Goal: Task Accomplishment & Management: Complete application form

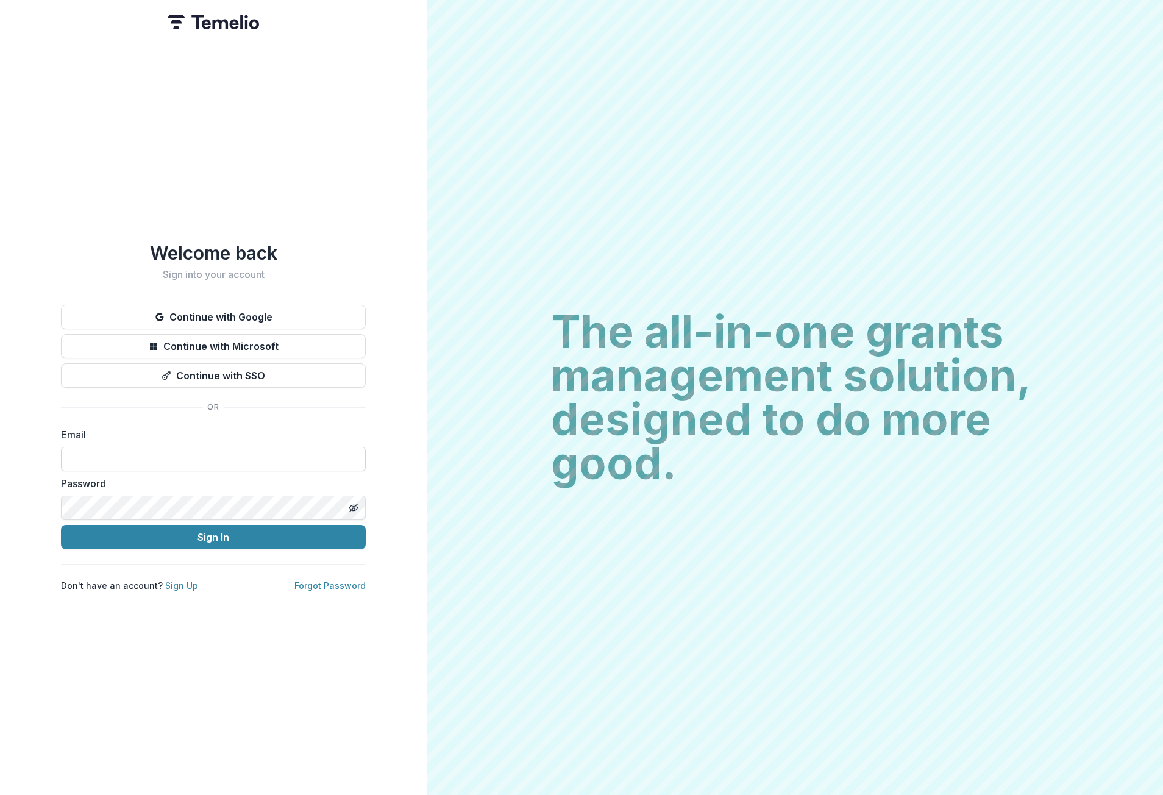
click at [196, 451] on input at bounding box center [213, 459] width 305 height 24
type input "**********"
click at [352, 506] on icon "Toggle password visibility" at bounding box center [353, 507] width 2 height 2
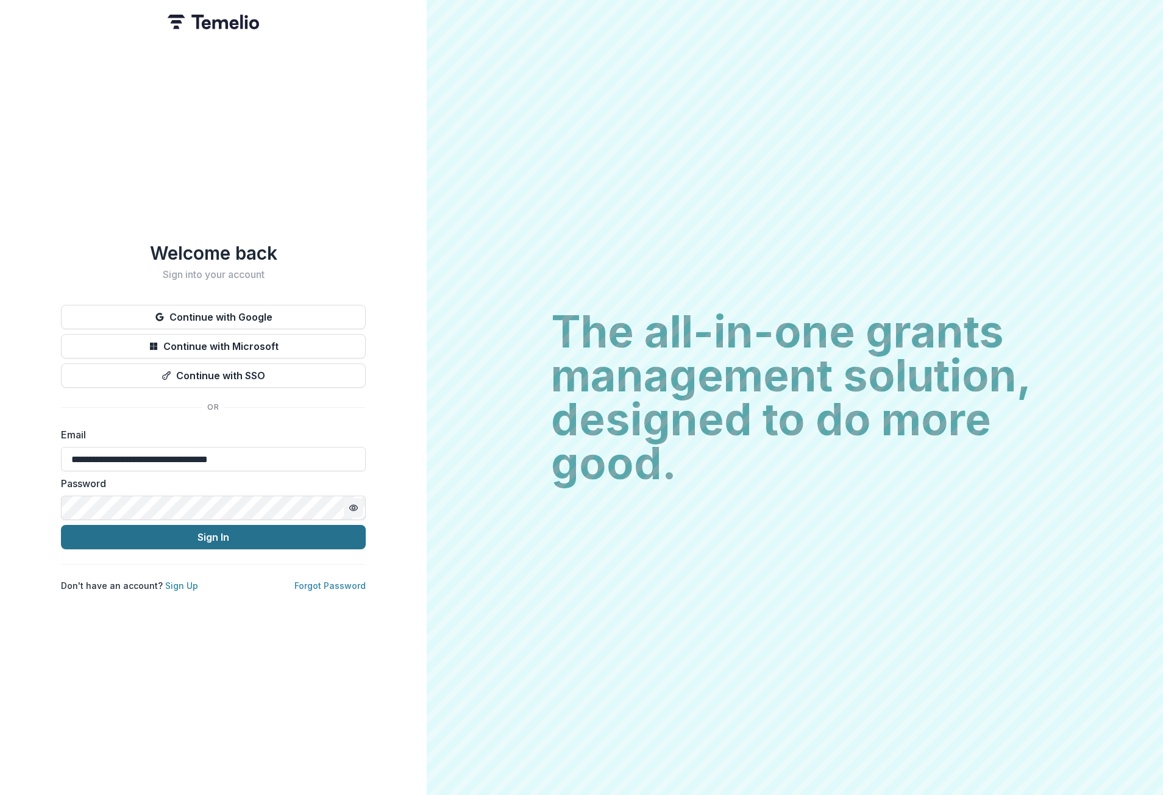
click at [286, 528] on button "Sign In" at bounding box center [213, 537] width 305 height 24
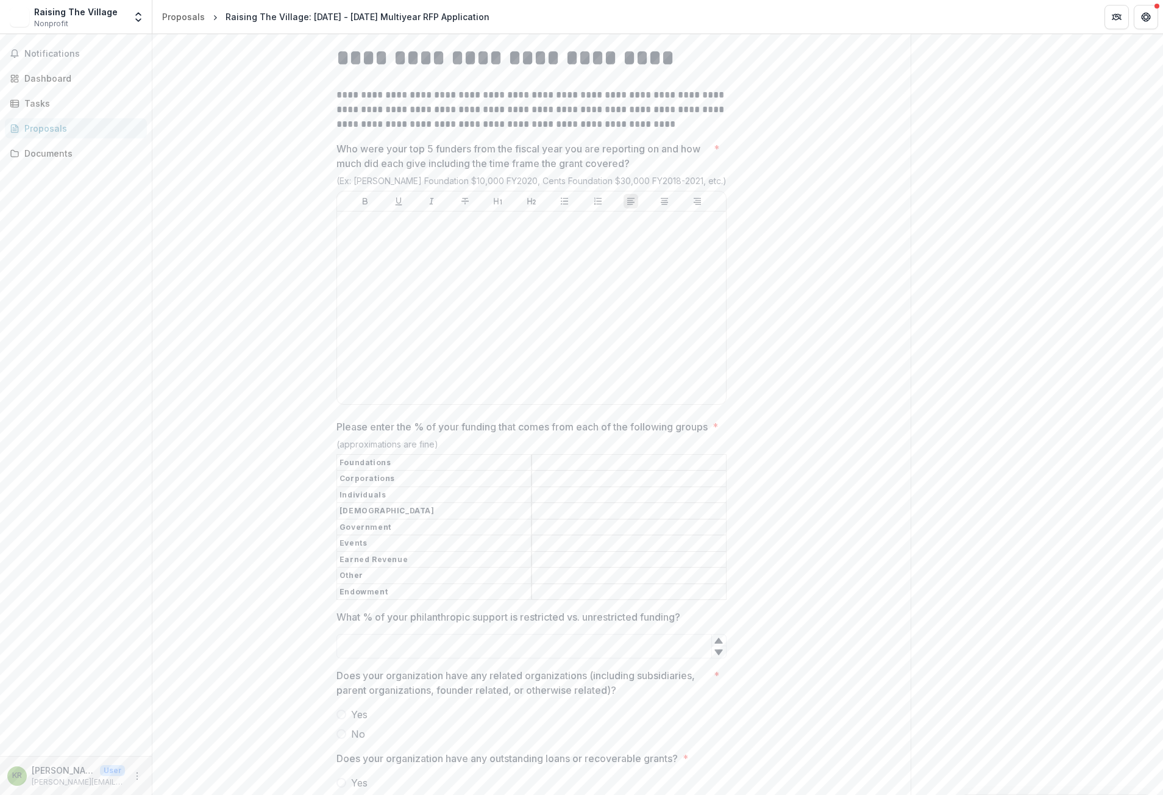
scroll to position [4265, 0]
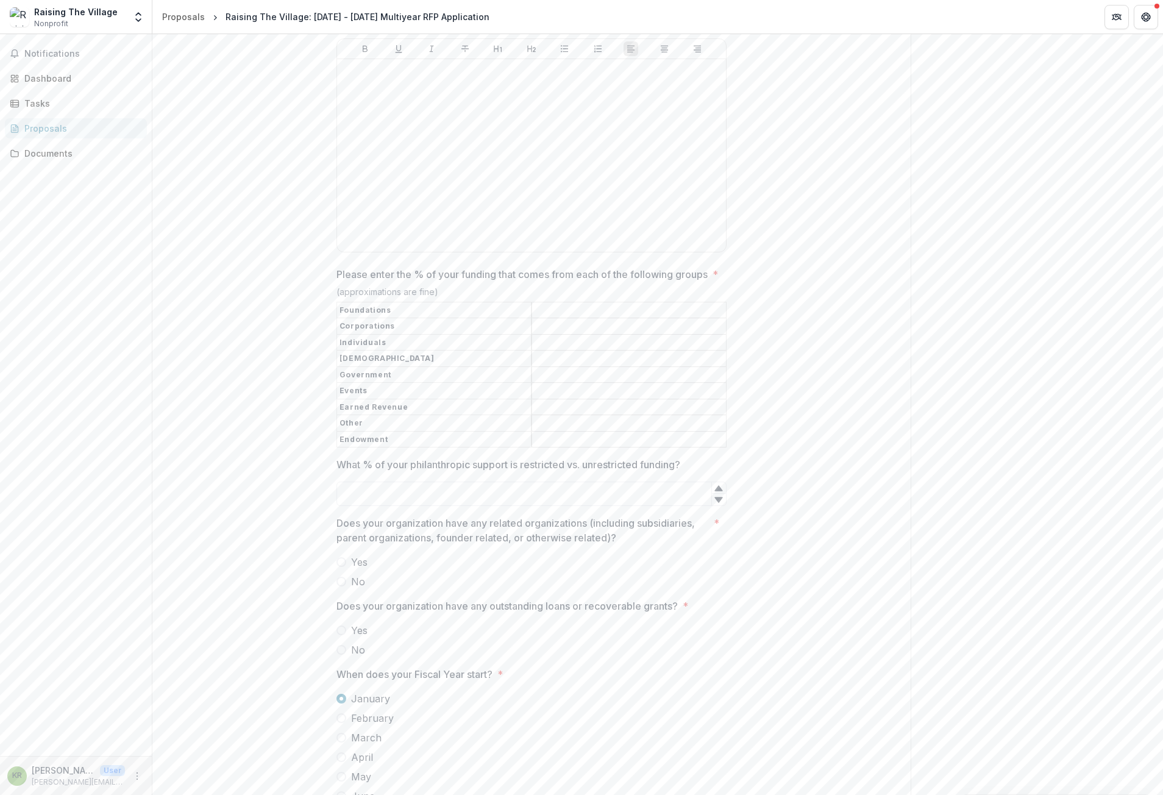
click at [360, 569] on span "Yes" at bounding box center [359, 562] width 16 height 15
click at [351, 589] on span "No" at bounding box center [358, 581] width 14 height 15
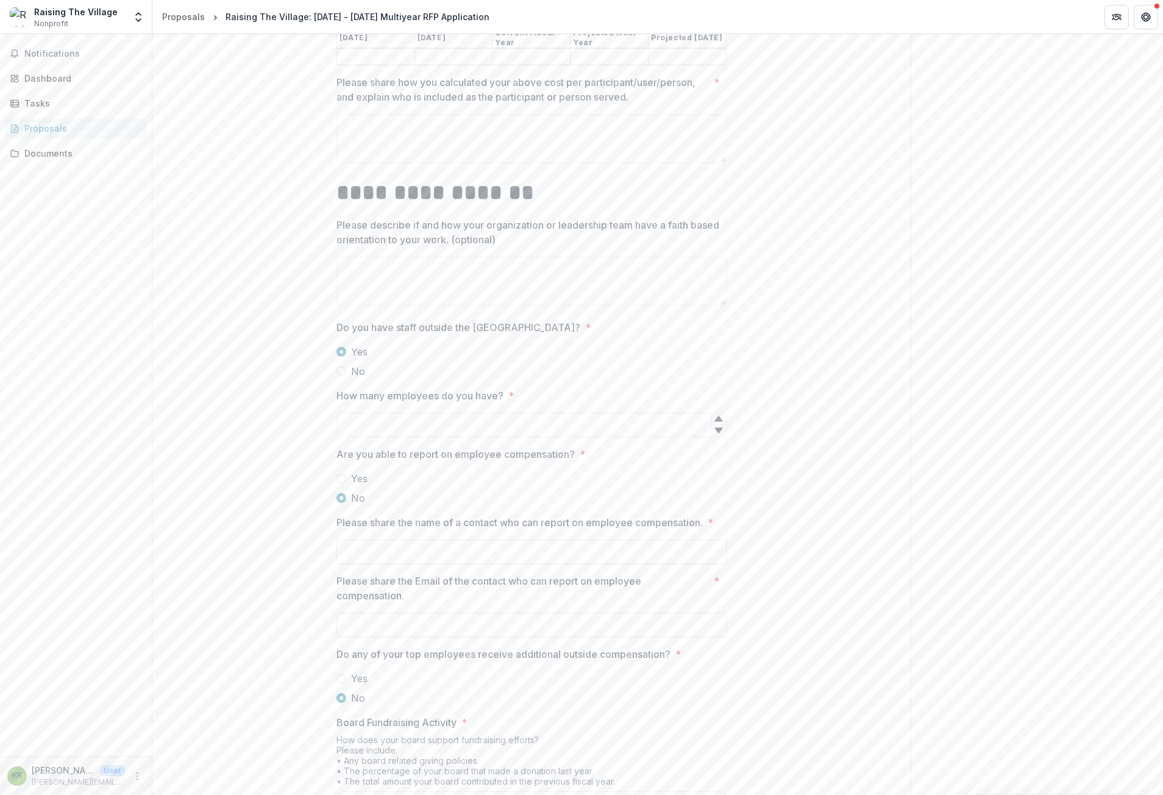
scroll to position [6154, 0]
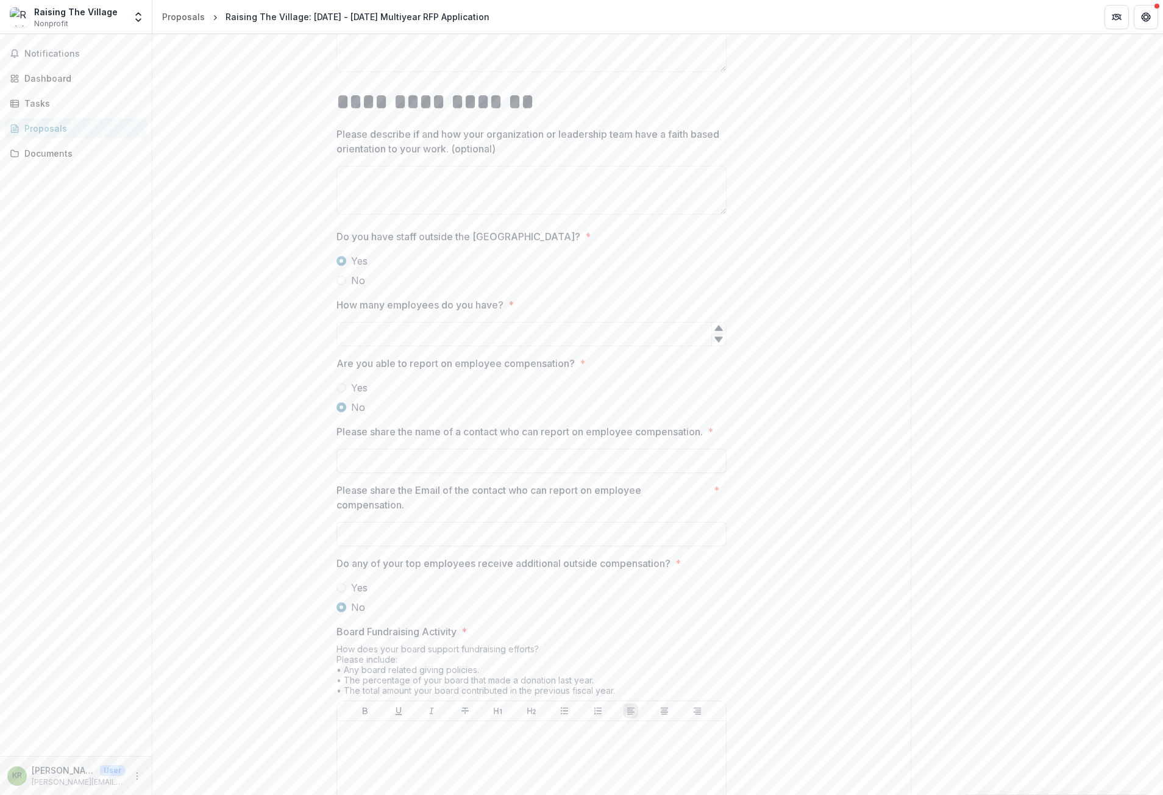
click at [361, 395] on span "Yes" at bounding box center [359, 387] width 16 height 15
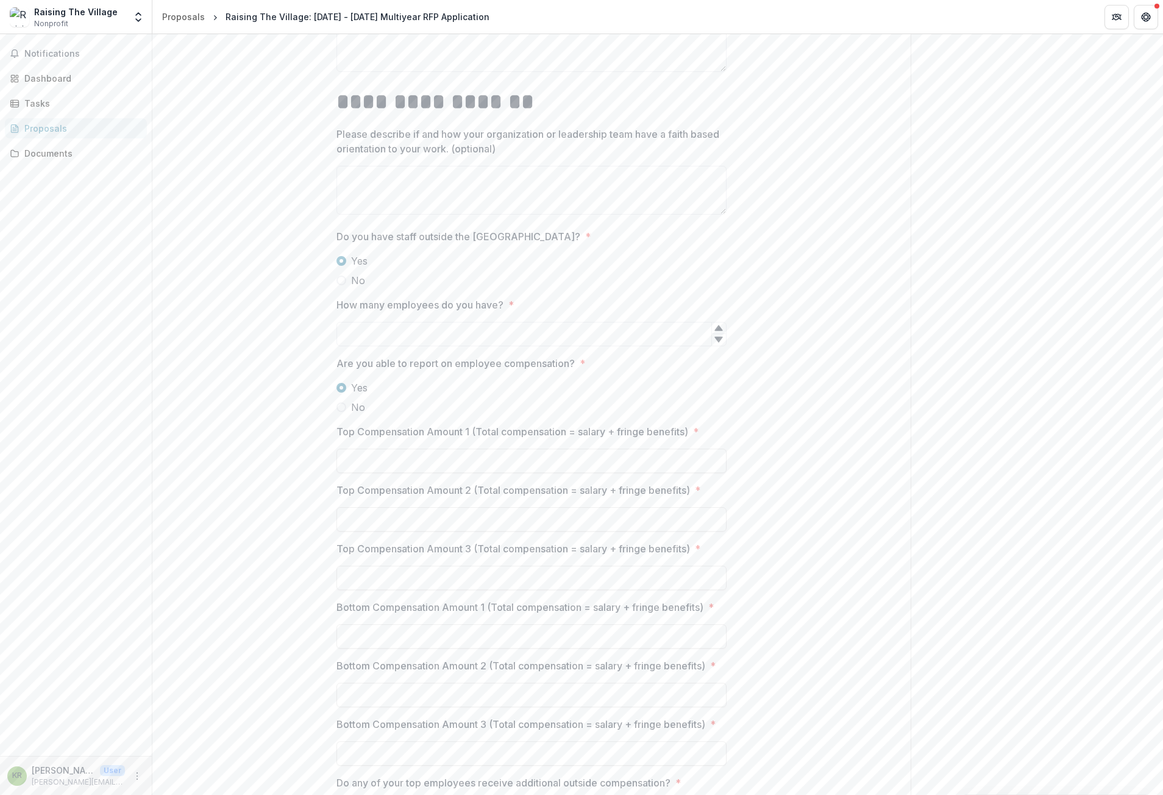
click at [354, 414] on span "No" at bounding box center [358, 407] width 14 height 15
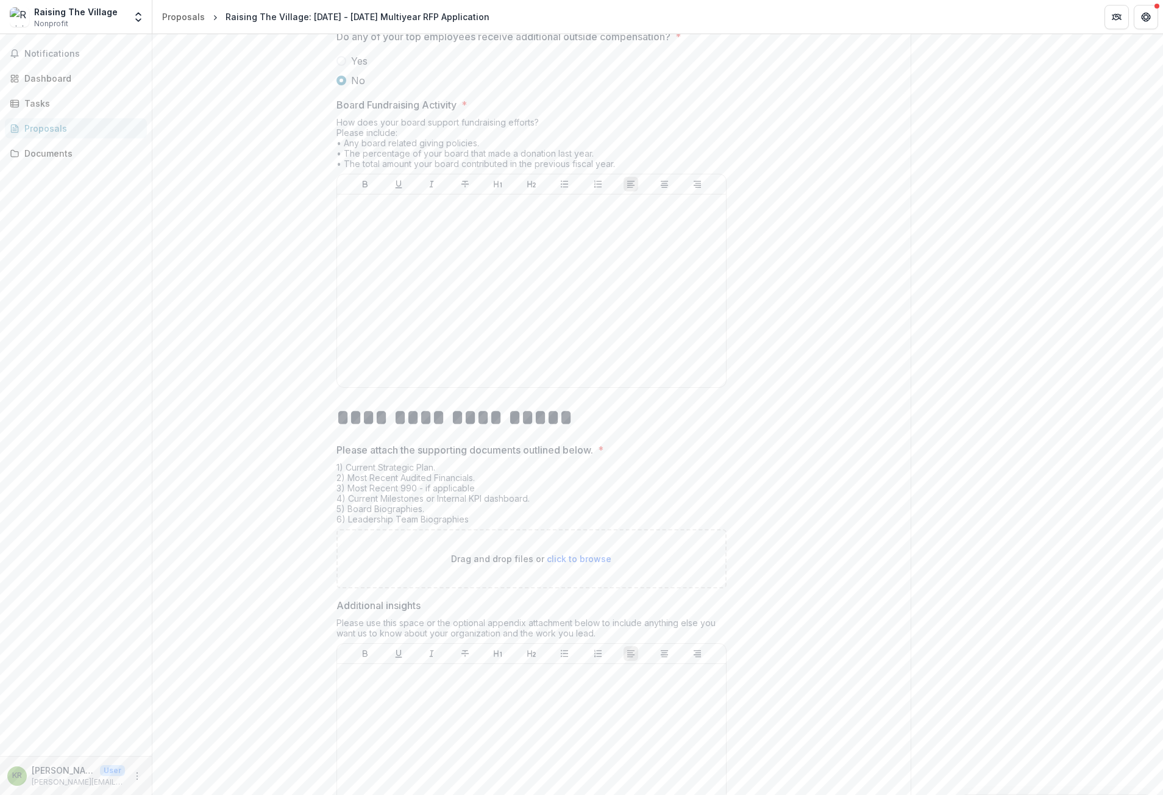
scroll to position [6906, 0]
